Goal: Task Accomplishment & Management: Manage account settings

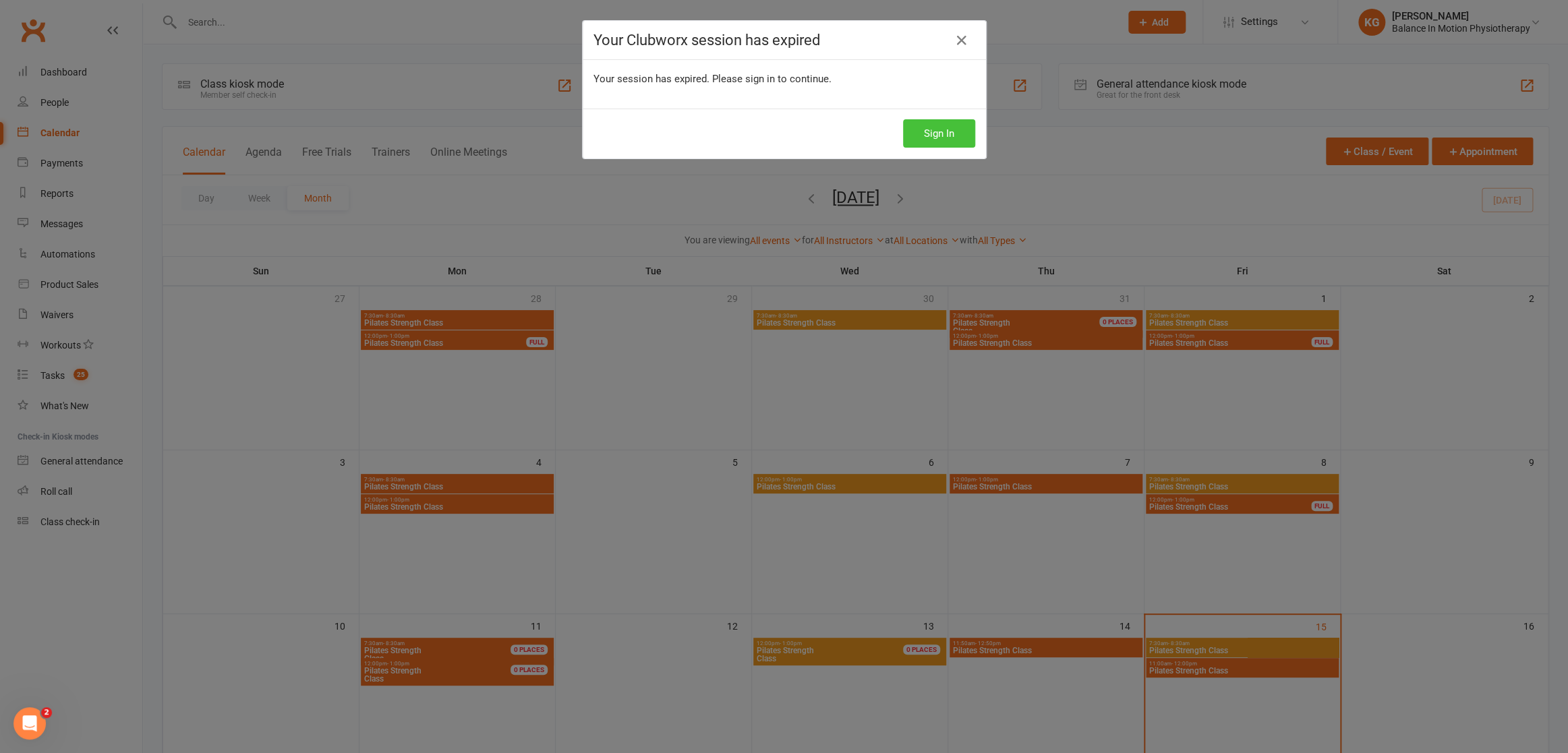
click at [952, 131] on button "Sign In" at bounding box center [939, 133] width 72 height 28
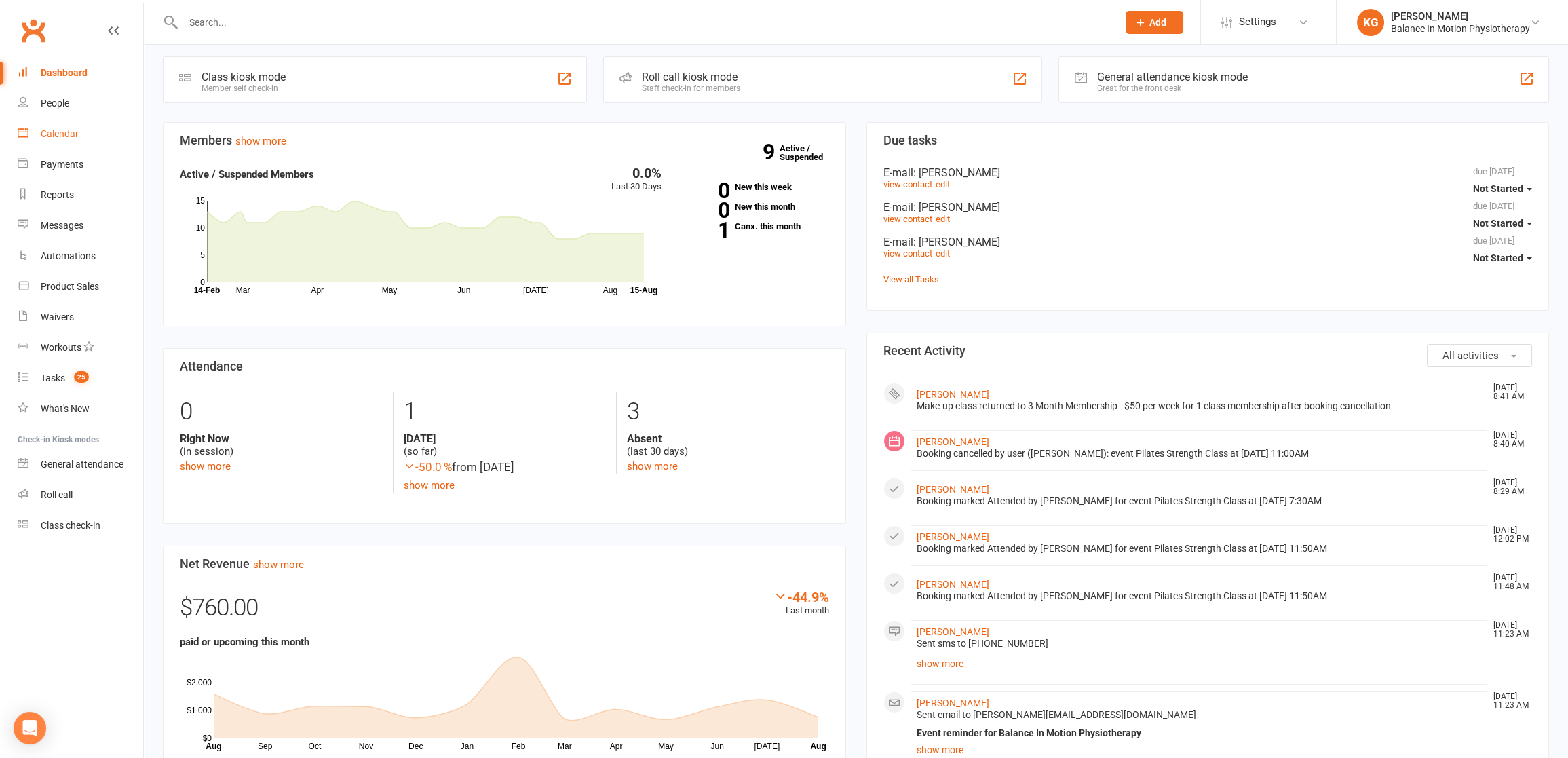
click at [87, 142] on link "Calendar" at bounding box center [80, 134] width 126 height 31
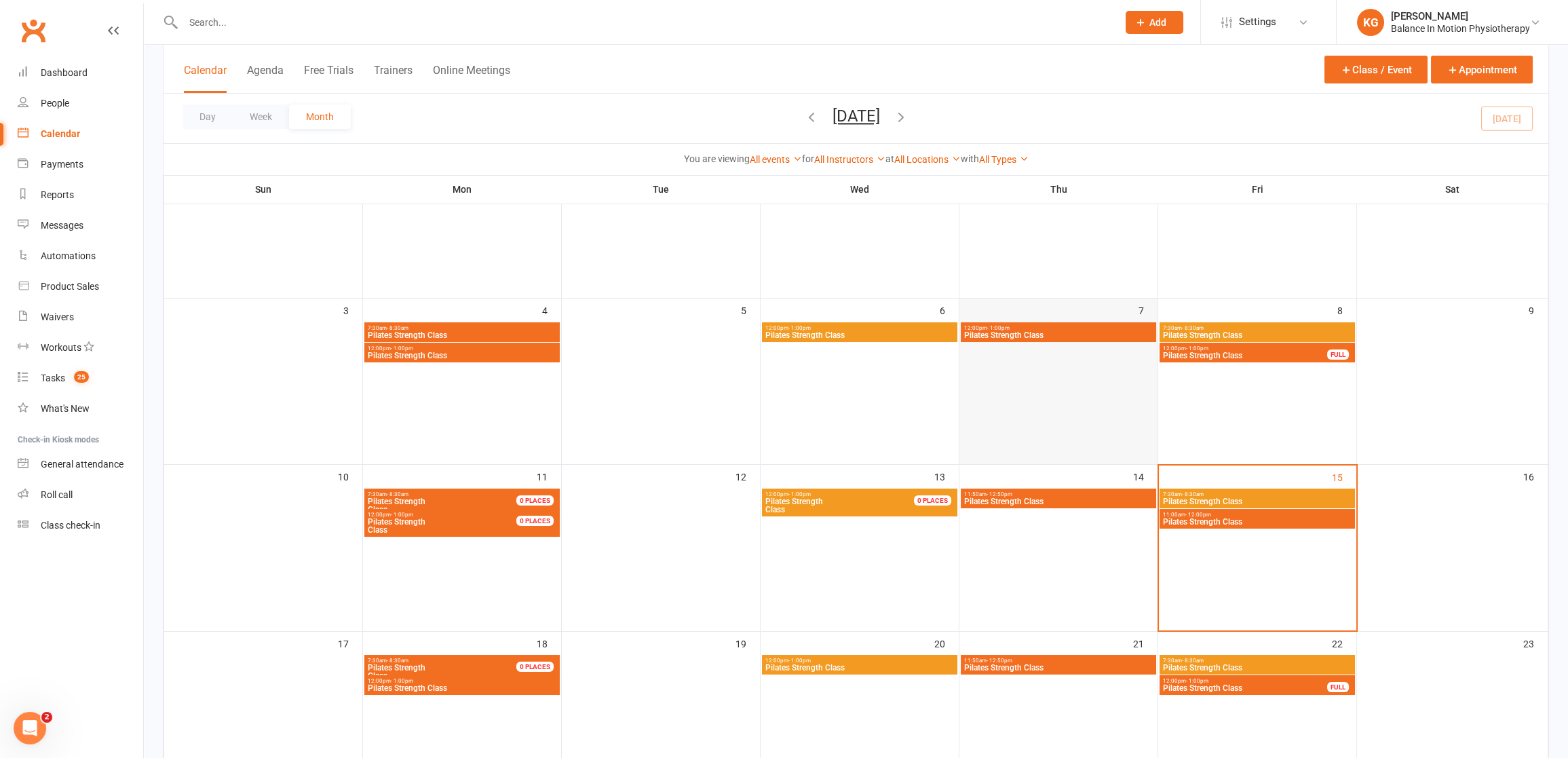
scroll to position [192, 0]
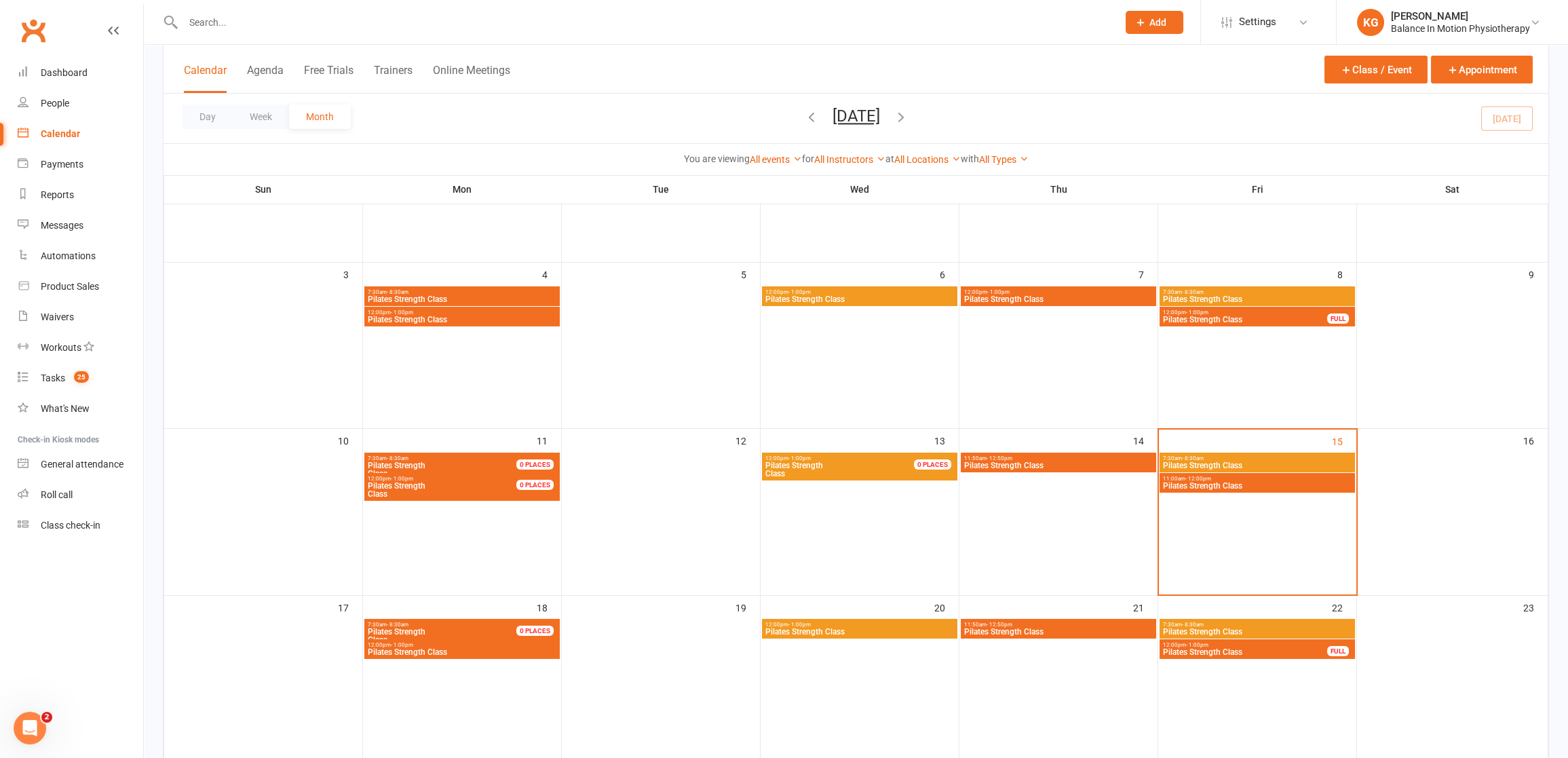
click at [1249, 468] on span "Pilates Strength Class" at bounding box center [1257, 465] width 190 height 8
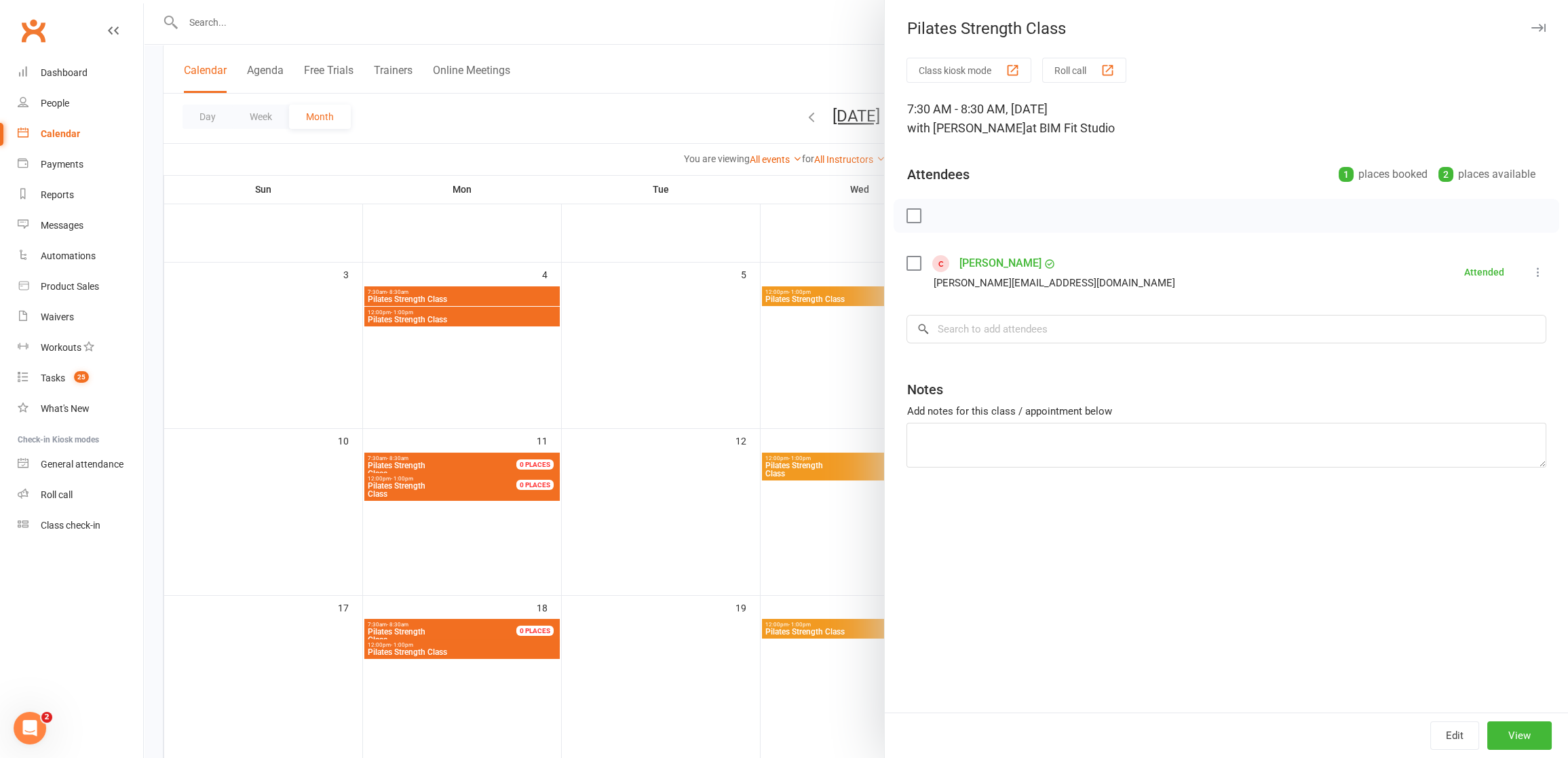
click at [785, 468] on div at bounding box center [856, 379] width 1424 height 758
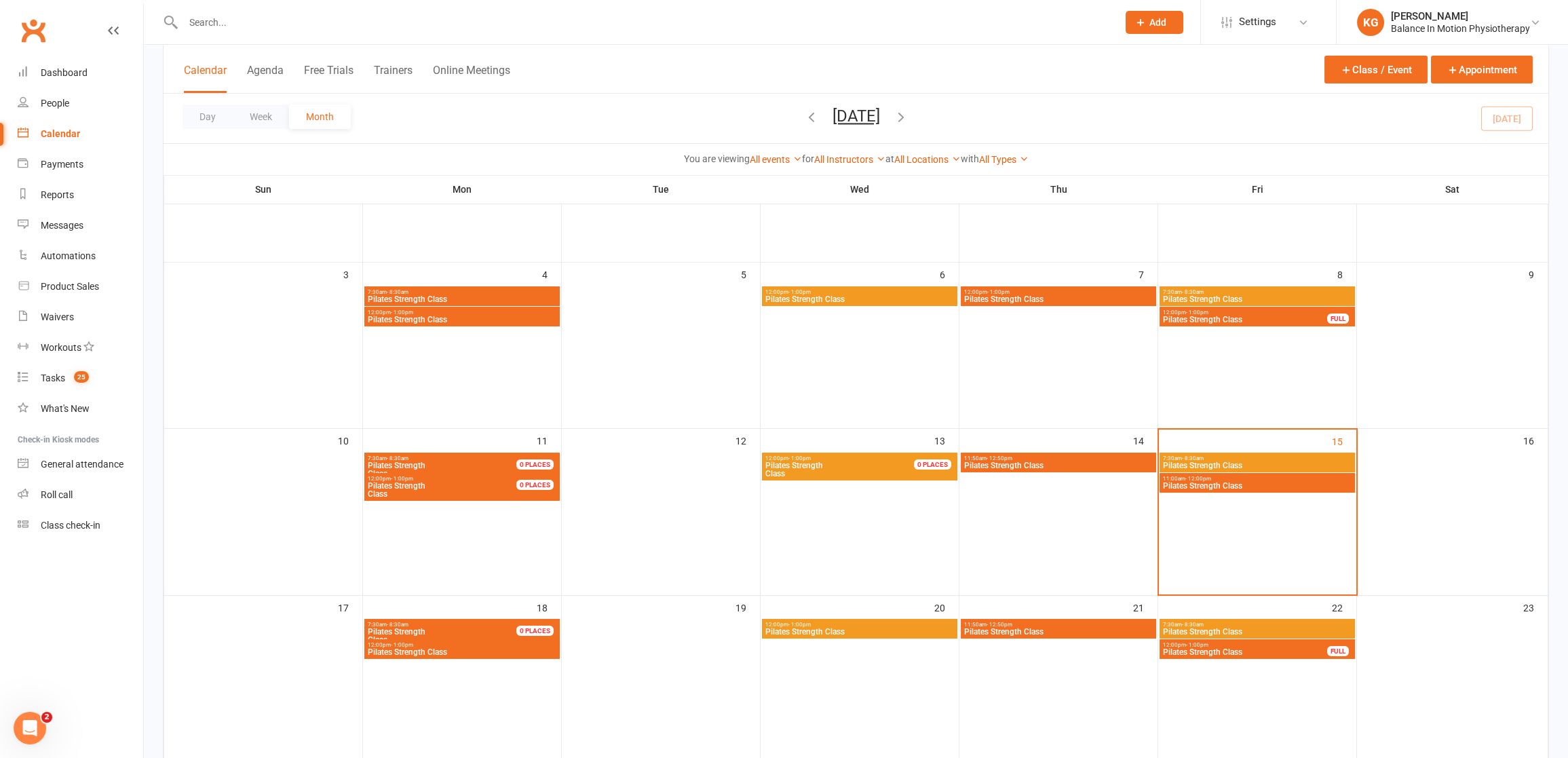
click at [1203, 482] on span "Pilates Strength Class" at bounding box center [1257, 485] width 190 height 8
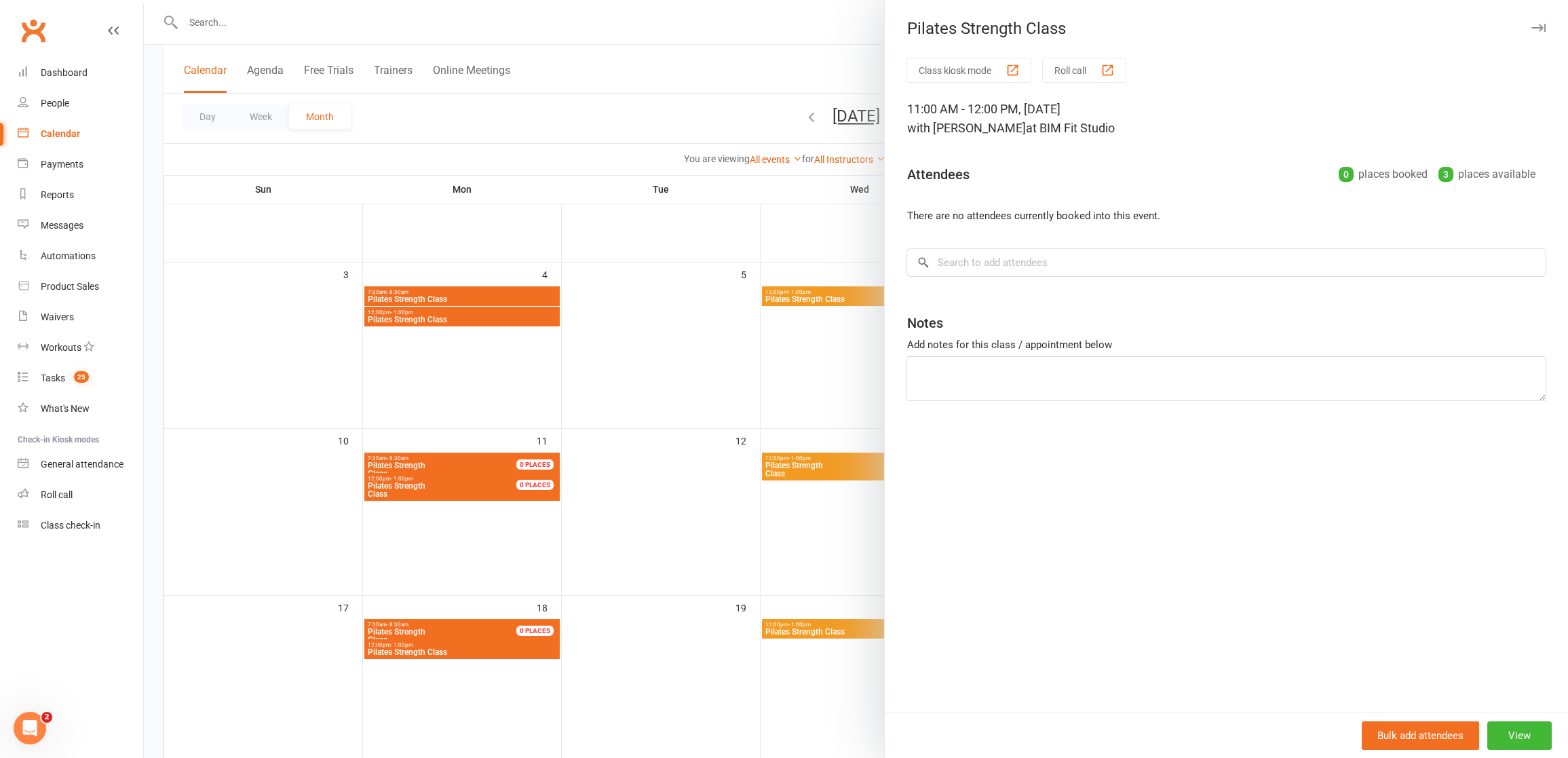
click at [724, 329] on div at bounding box center [856, 379] width 1424 height 758
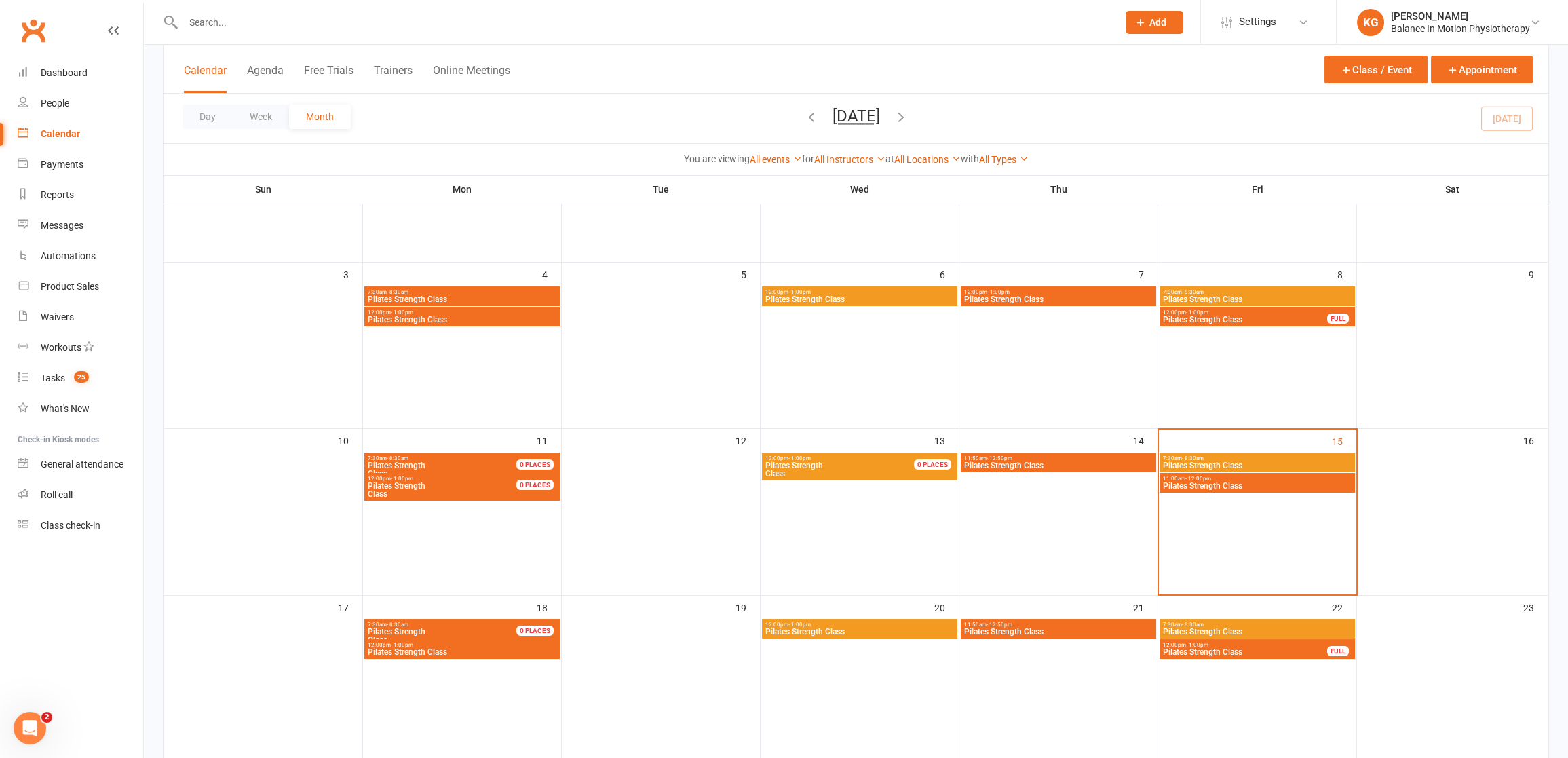
click at [1271, 649] on span "Pilates Strength Class" at bounding box center [1245, 652] width 166 height 8
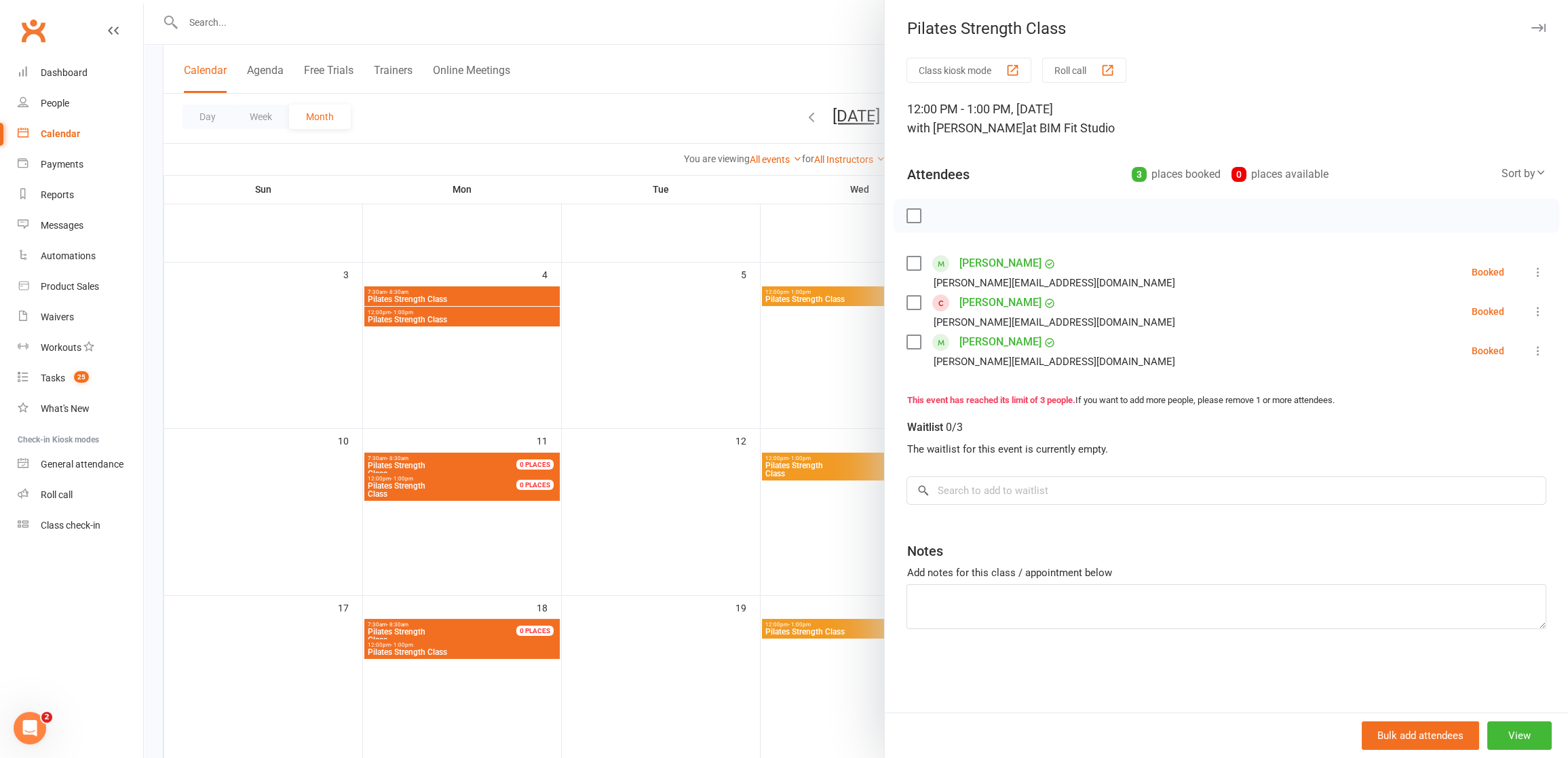
click at [723, 342] on div at bounding box center [856, 379] width 1424 height 758
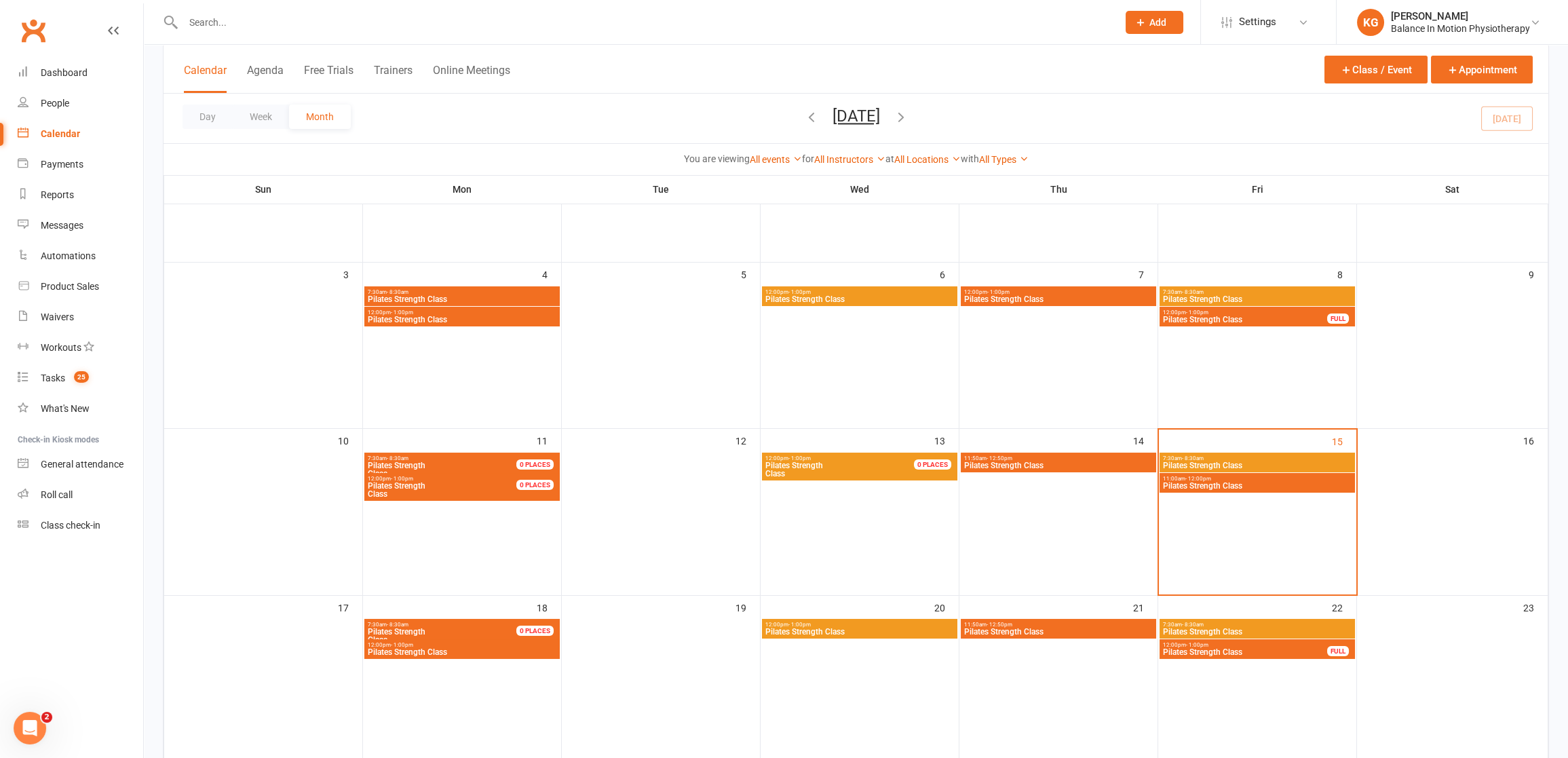
click at [789, 631] on span "Pilates Strength Class" at bounding box center [859, 631] width 190 height 8
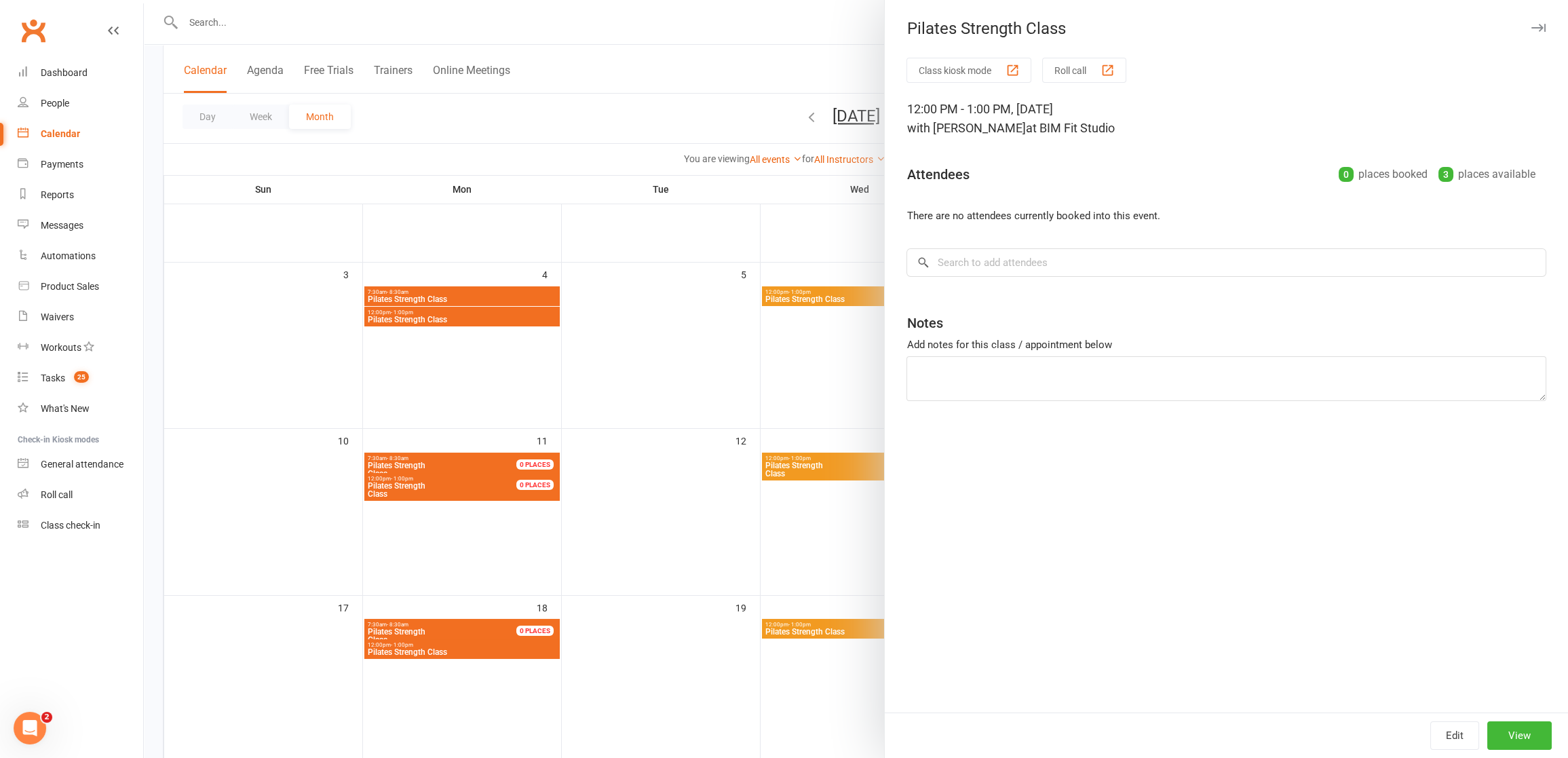
click at [722, 317] on div at bounding box center [856, 379] width 1424 height 758
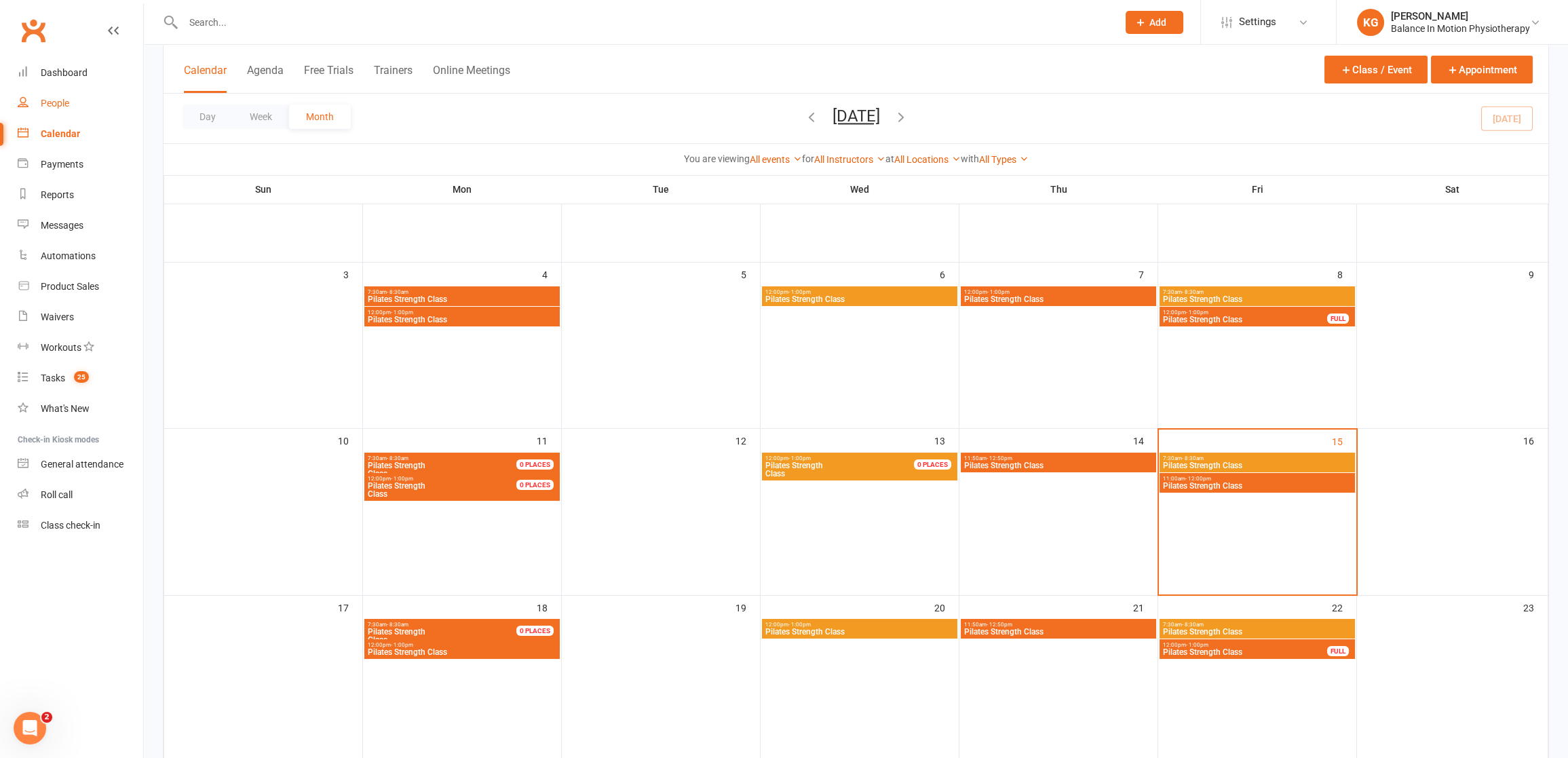
click at [62, 108] on link "People" at bounding box center [80, 103] width 126 height 31
click at [1262, 322] on span "Pilates Strength Class" at bounding box center [1245, 319] width 166 height 8
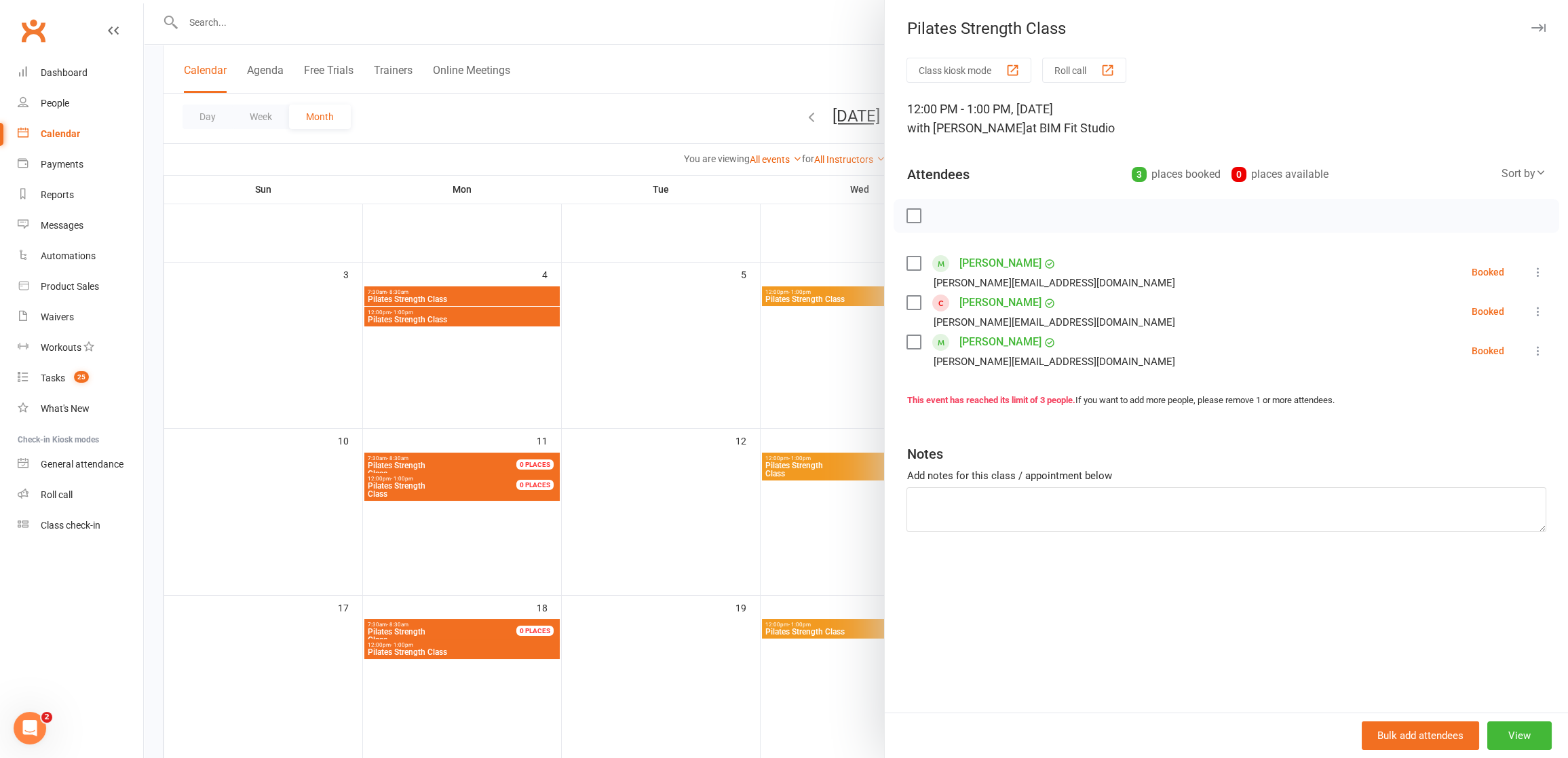
click at [726, 359] on div at bounding box center [856, 379] width 1424 height 758
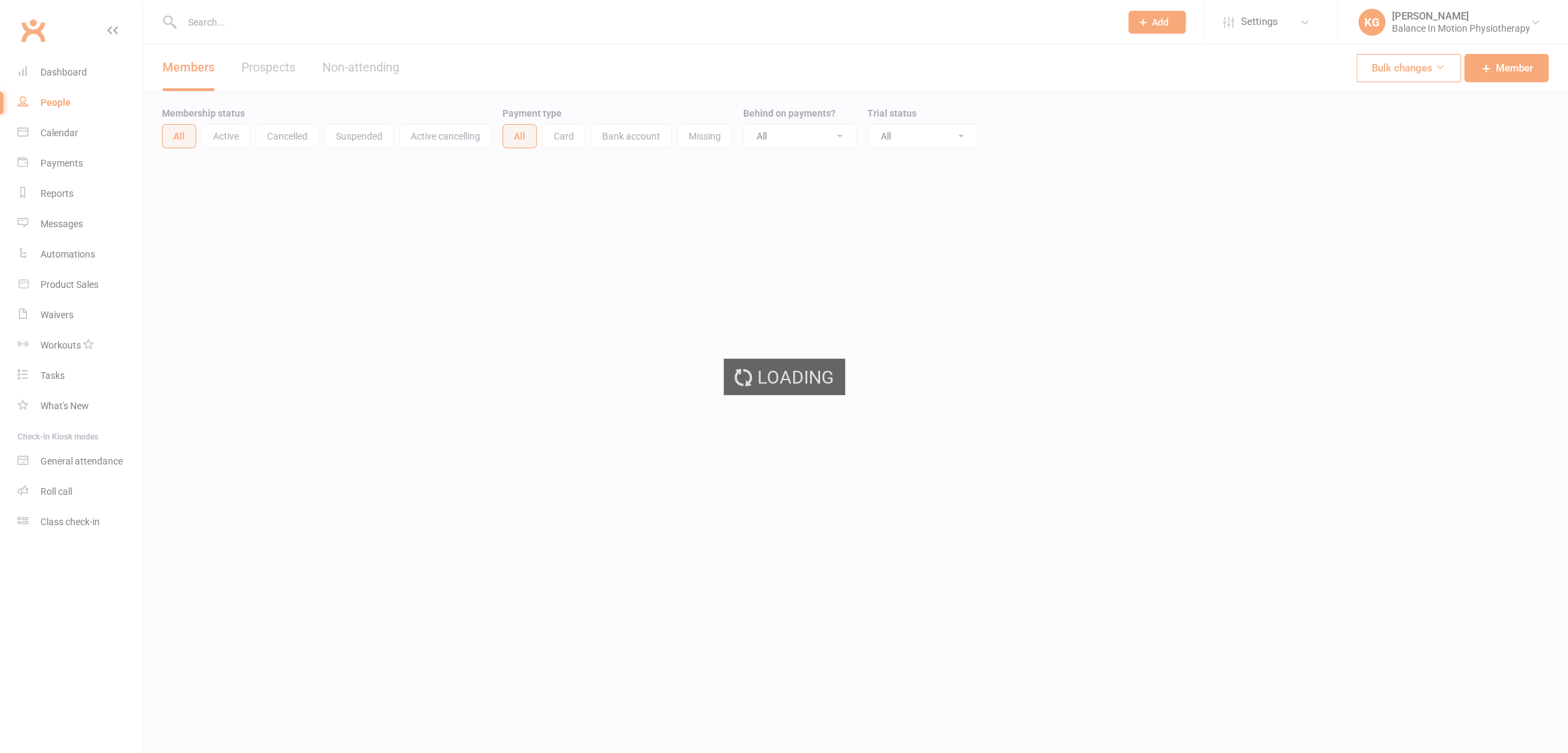
select select "100"
click at [297, 31] on div at bounding box center [636, 22] width 948 height 44
click at [213, 26] on input "text" at bounding box center [644, 22] width 933 height 19
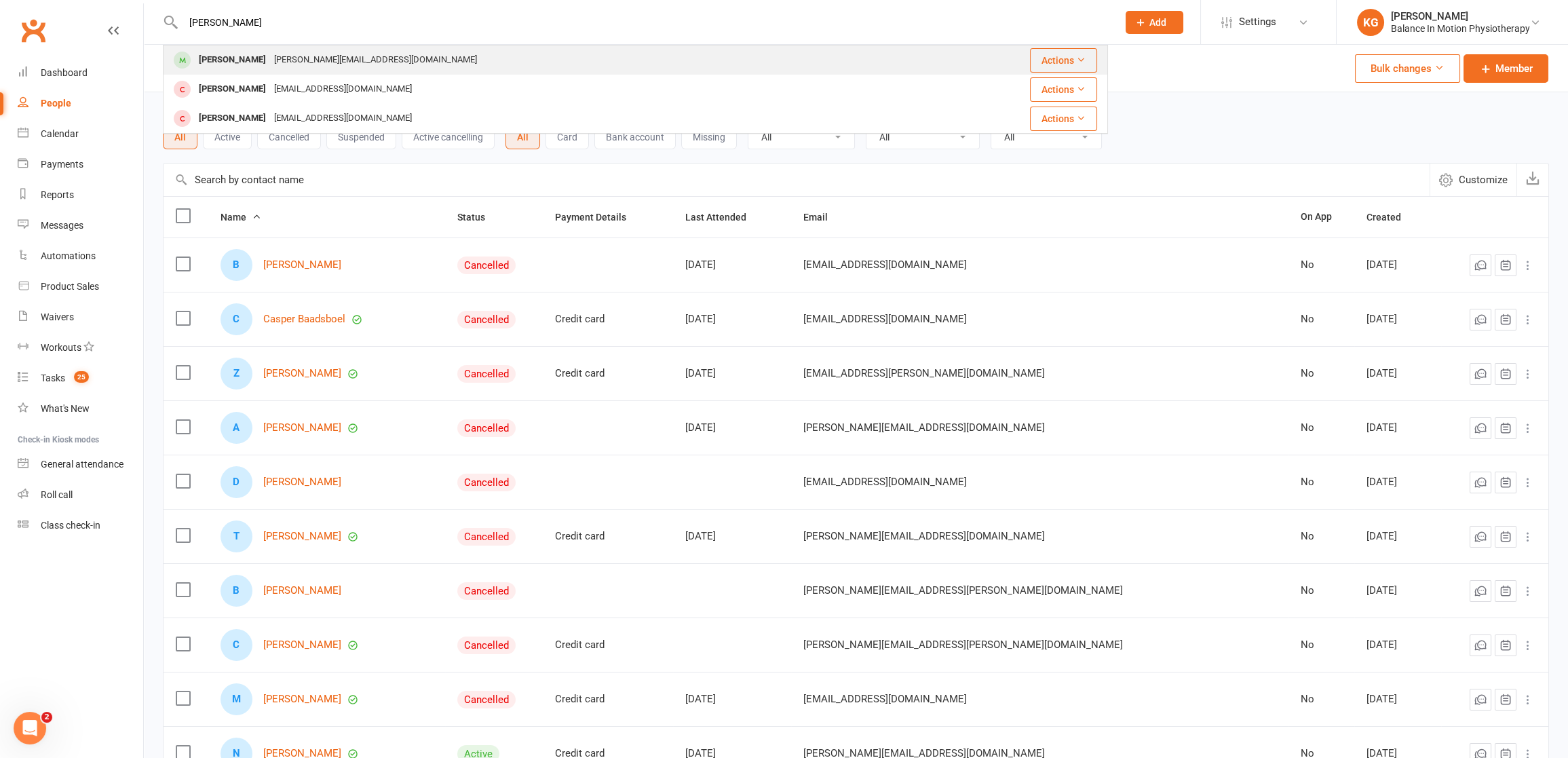
type input "jane whi"
click at [270, 63] on div "jane.white80@gmail.com" at bounding box center [375, 60] width 211 height 20
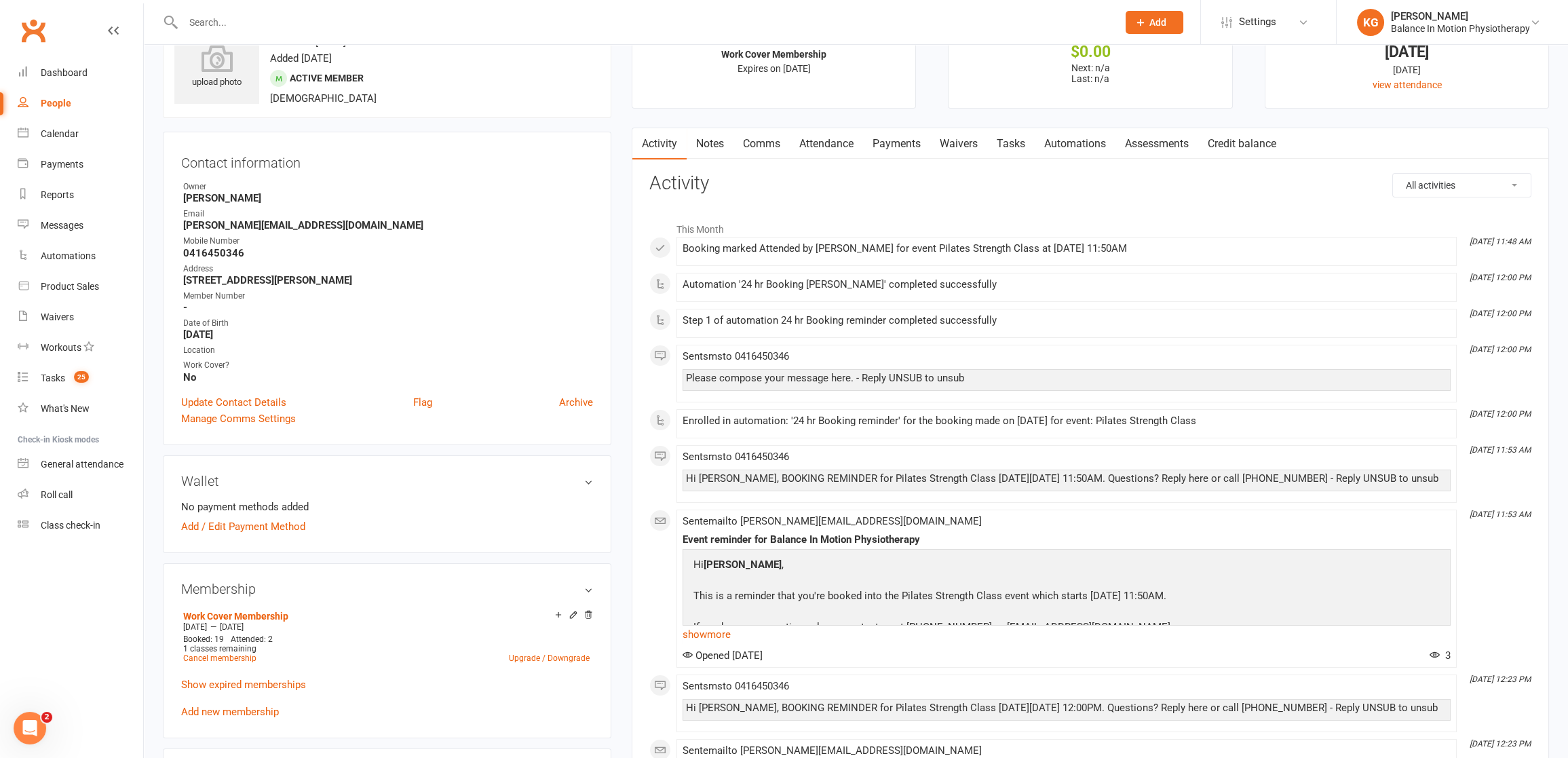
scroll to position [55, 0]
click at [710, 145] on link "Notes" at bounding box center [710, 144] width 47 height 31
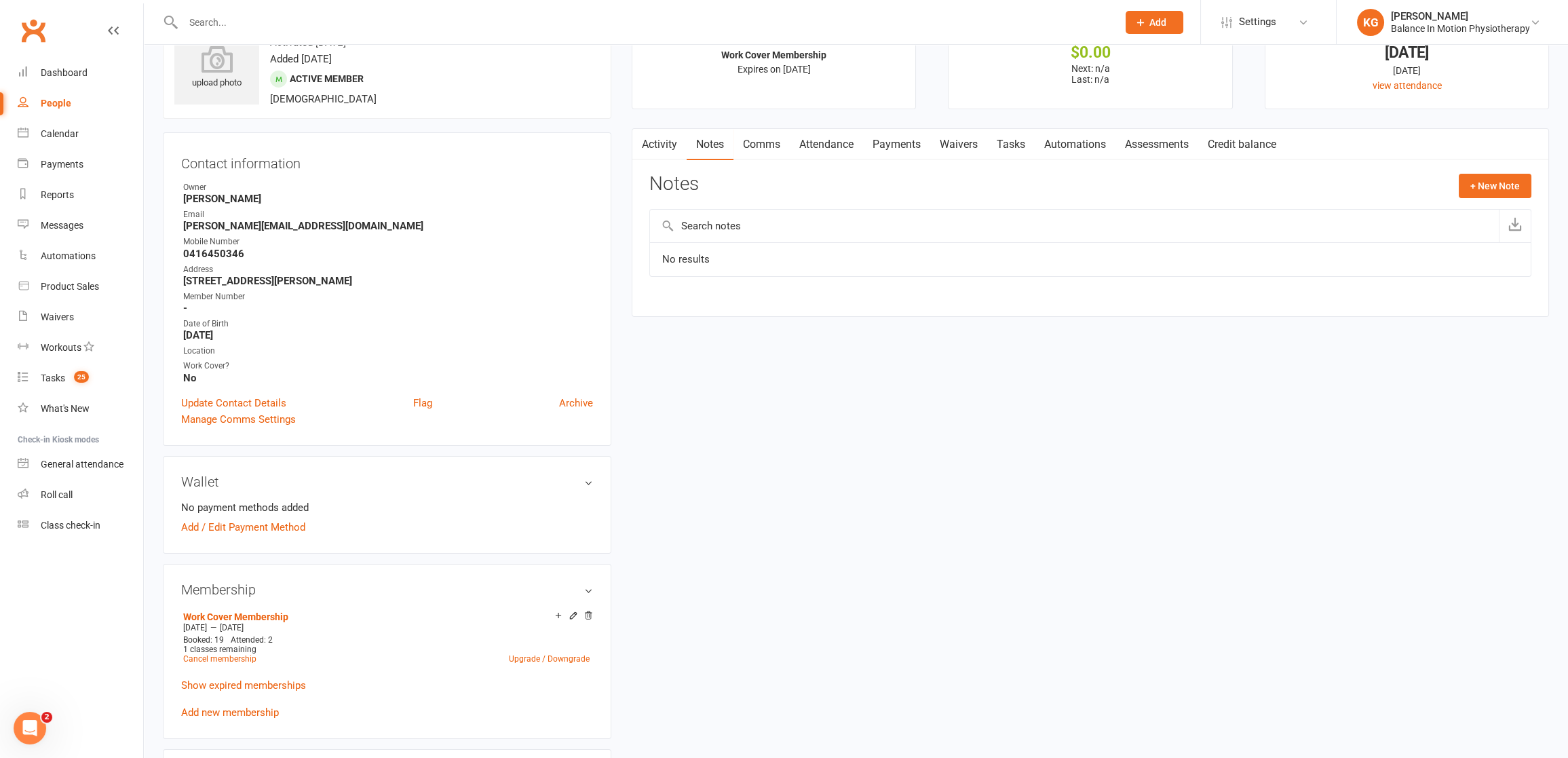
click at [679, 147] on link "Activity" at bounding box center [659, 144] width 55 height 31
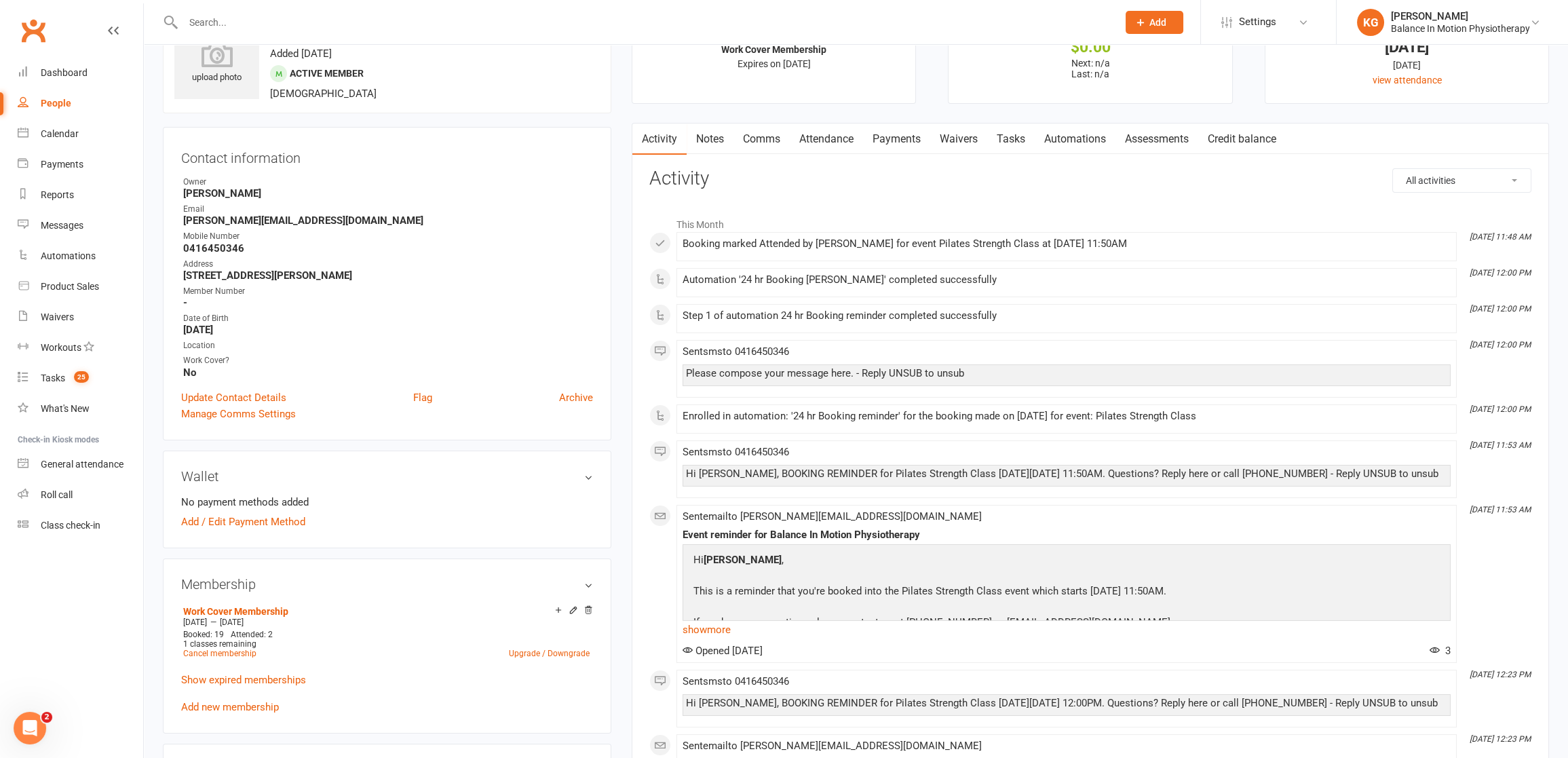
scroll to position [67, 0]
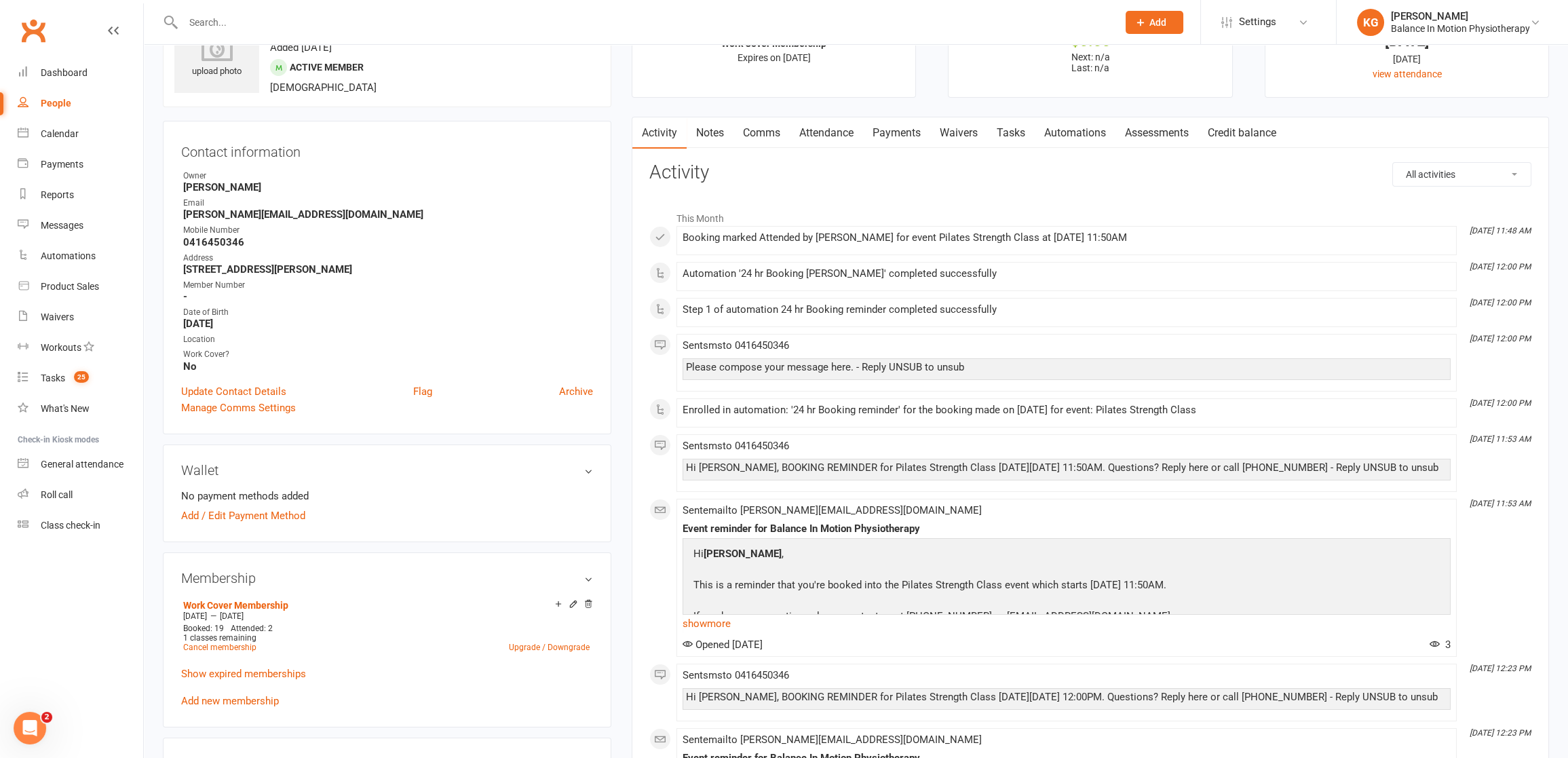
click at [841, 132] on link "Attendance" at bounding box center [826, 132] width 73 height 31
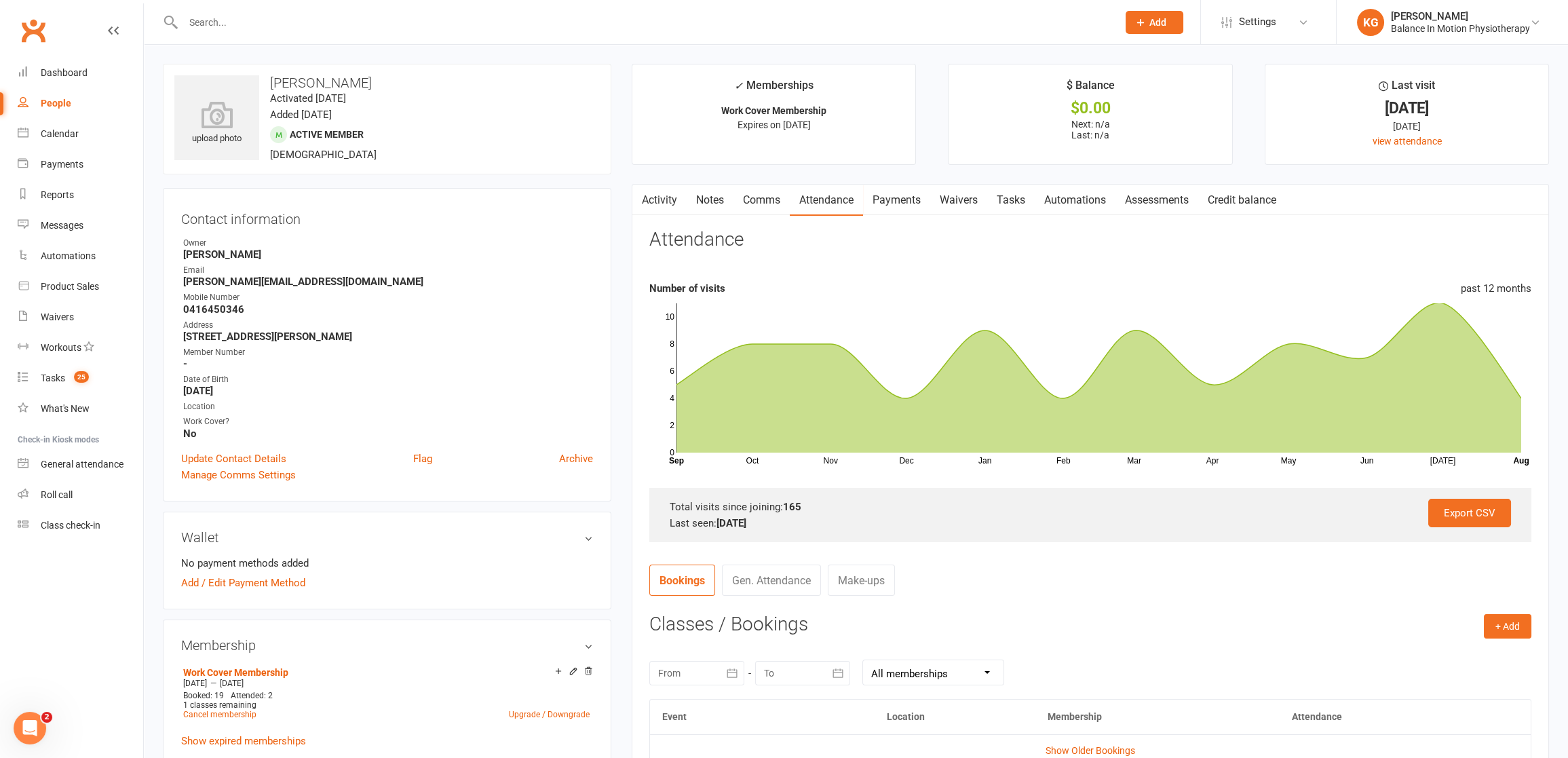
click at [675, 205] on link "Activity" at bounding box center [659, 200] width 55 height 31
